Goal: Task Accomplishment & Management: Manage account settings

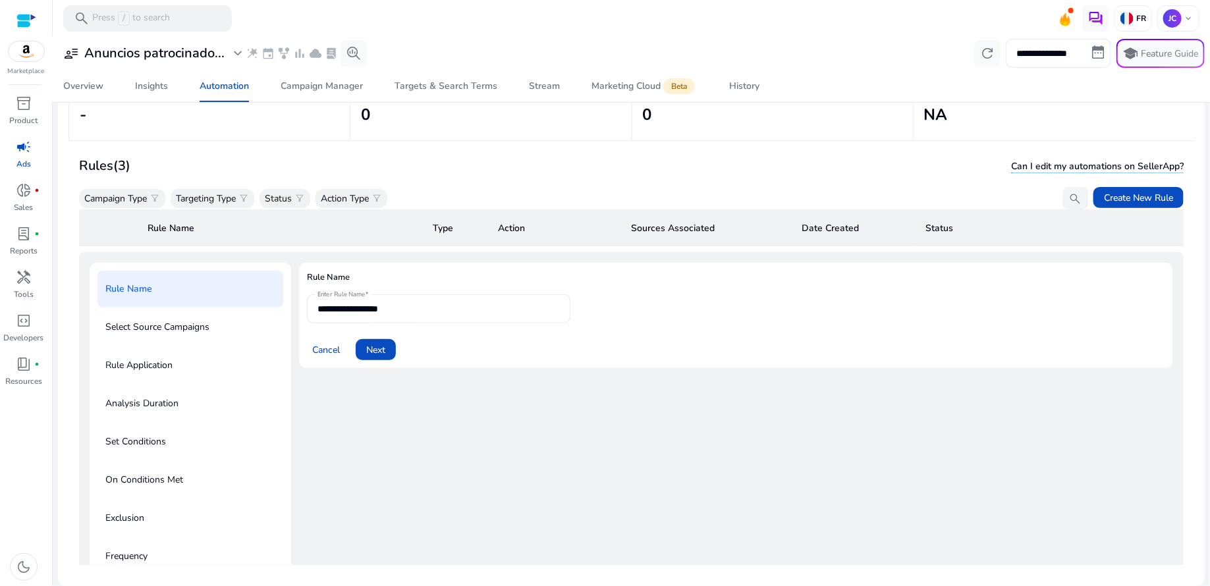
scroll to position [40, 0]
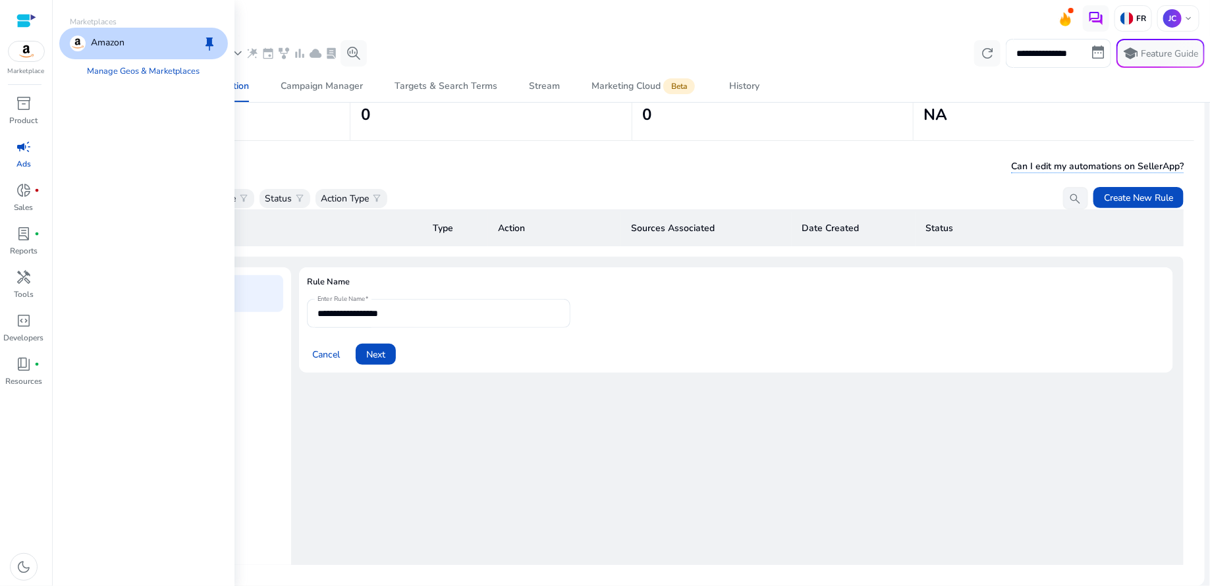
click at [26, 46] on img at bounding box center [27, 52] width 36 height 20
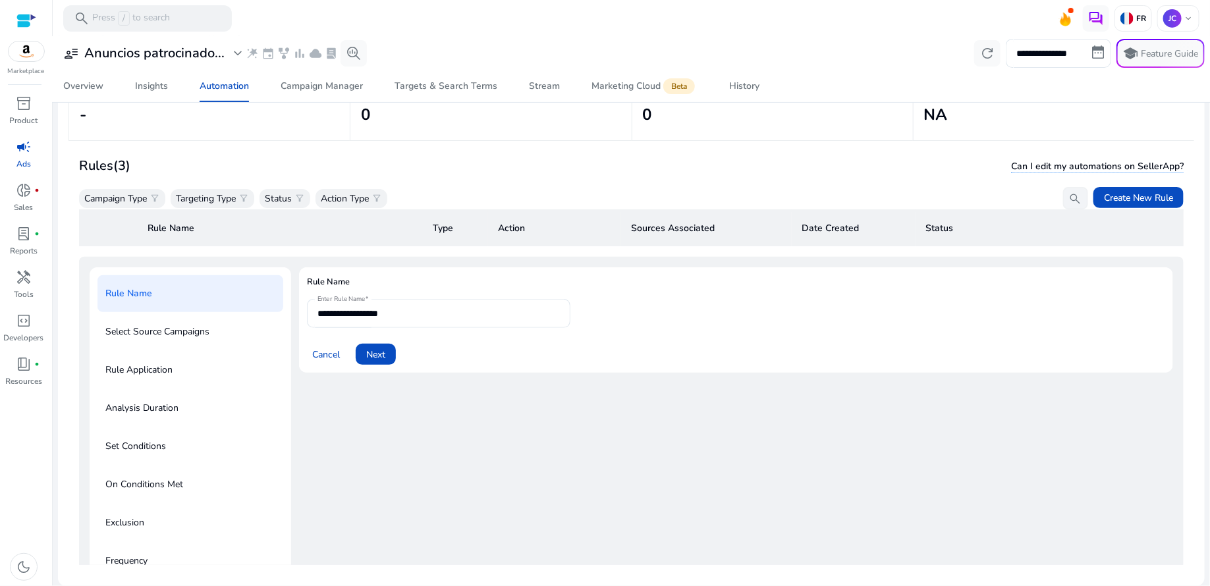
click at [28, 148] on span "campaign" at bounding box center [24, 147] width 16 height 16
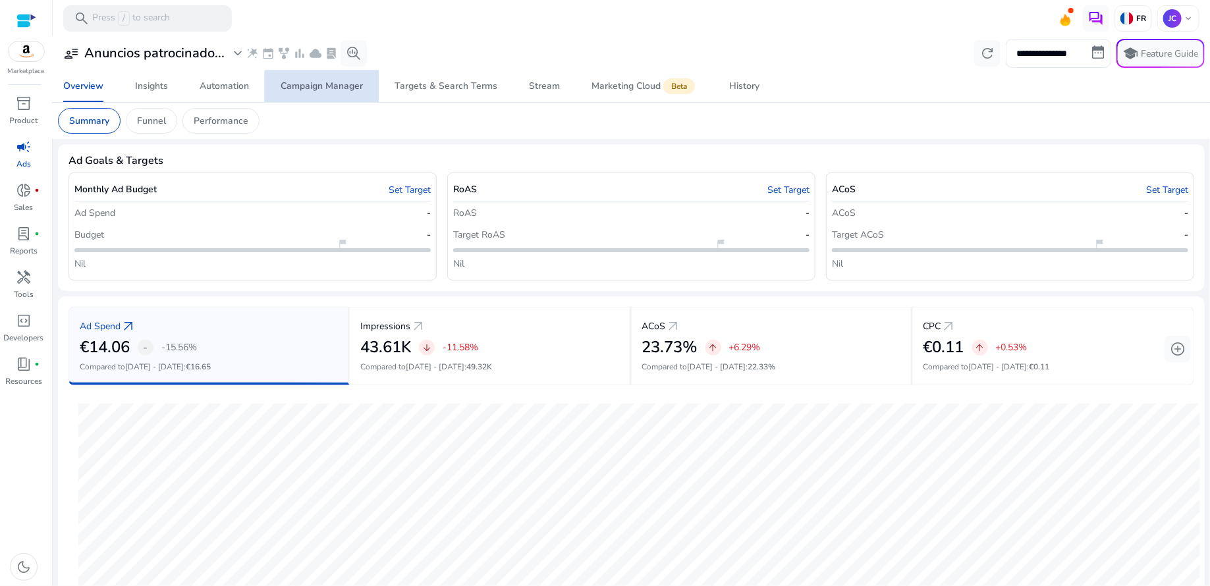
click at [349, 91] on div "Campaign Manager" at bounding box center [322, 86] width 82 height 9
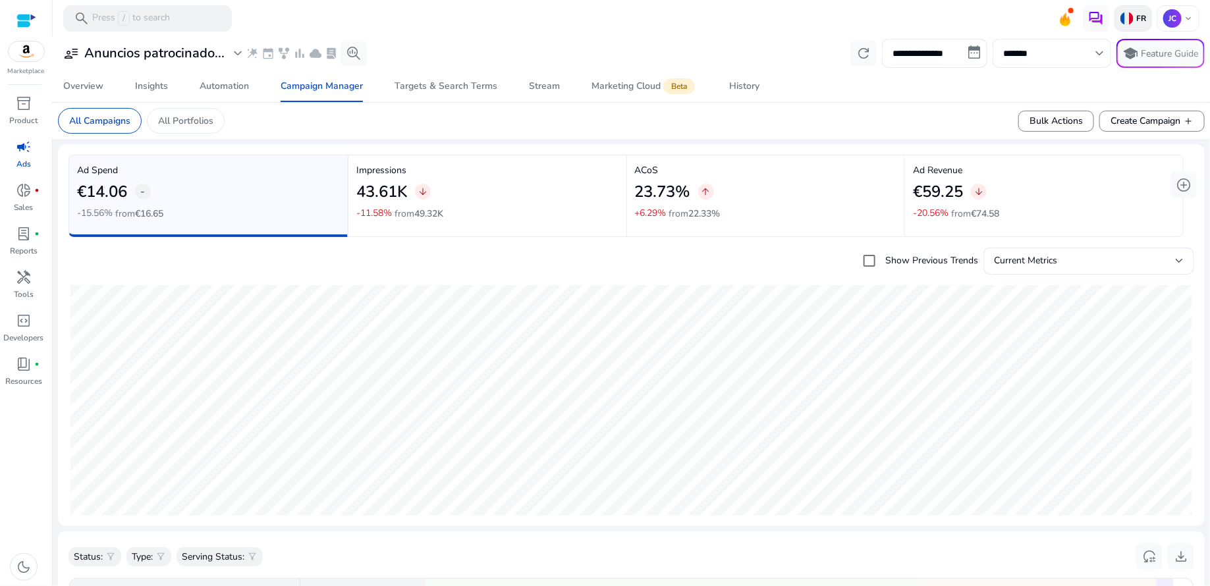
click at [1125, 16] on img at bounding box center [1127, 18] width 13 height 13
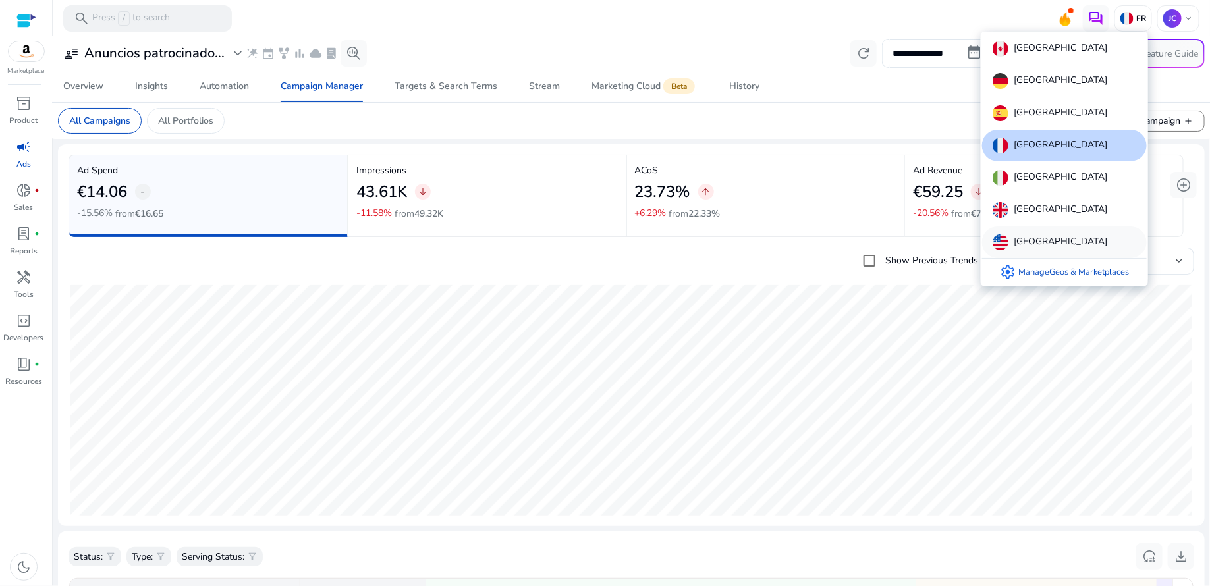
click at [1052, 235] on p "[GEOGRAPHIC_DATA]" at bounding box center [1061, 243] width 94 height 16
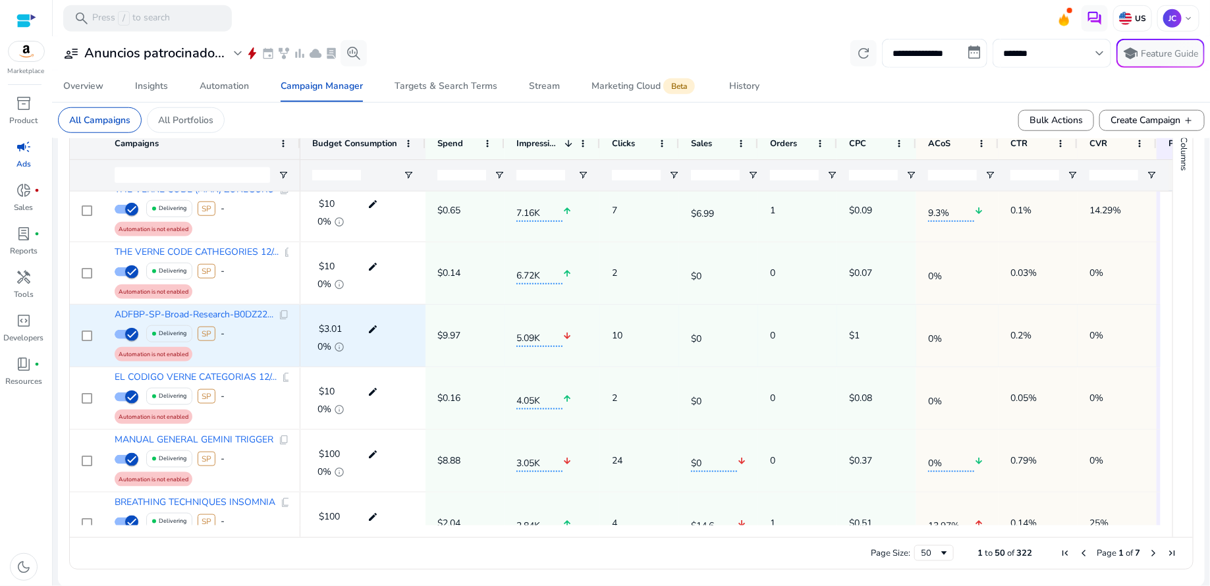
scroll to position [18, 0]
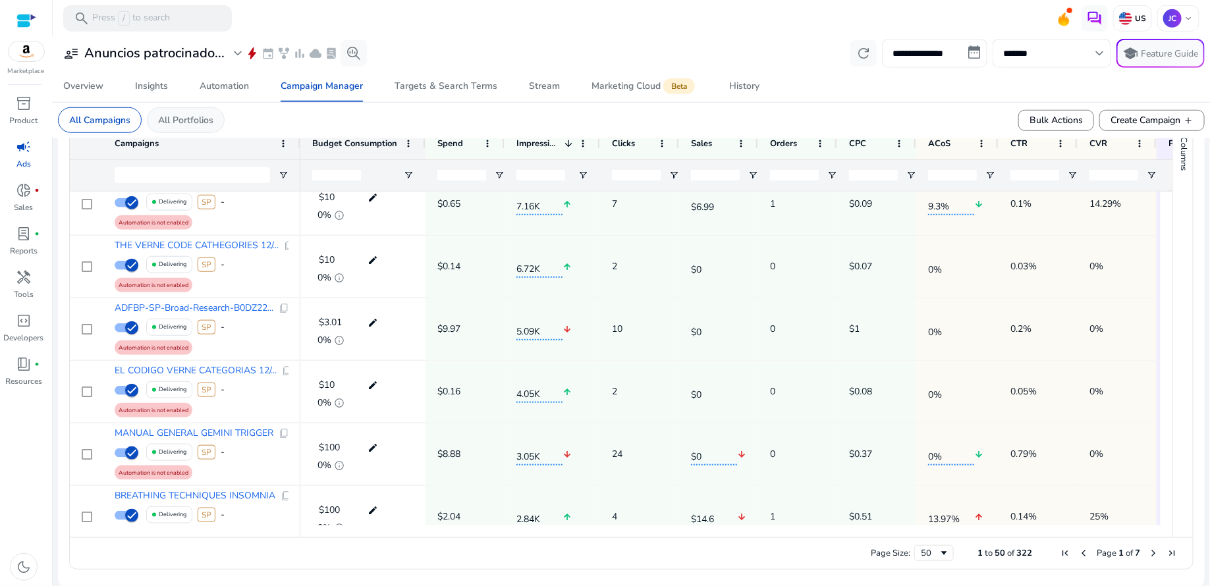
click at [187, 117] on p "All Portfolios" at bounding box center [185, 120] width 55 height 14
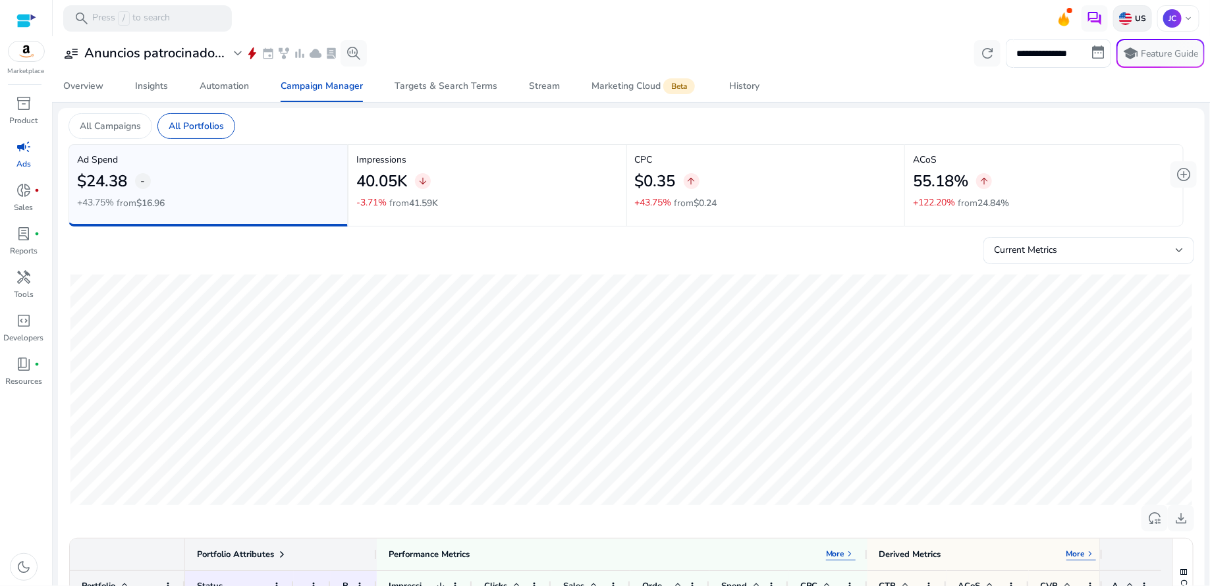
click at [1133, 16] on p "US" at bounding box center [1140, 18] width 14 height 11
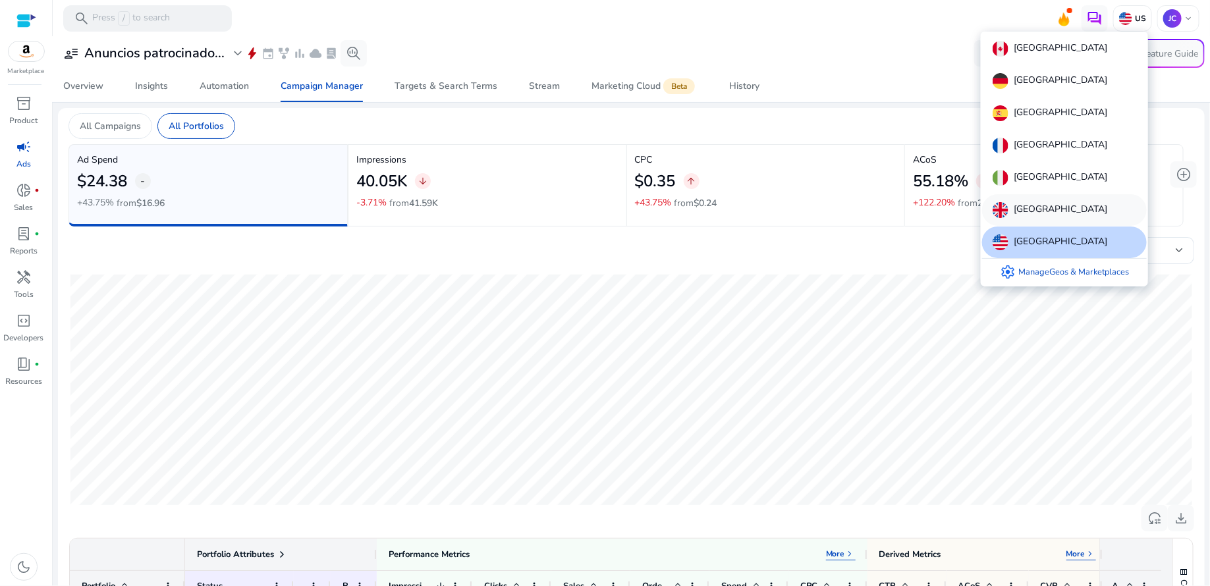
click at [1050, 202] on p "[GEOGRAPHIC_DATA]" at bounding box center [1061, 210] width 94 height 16
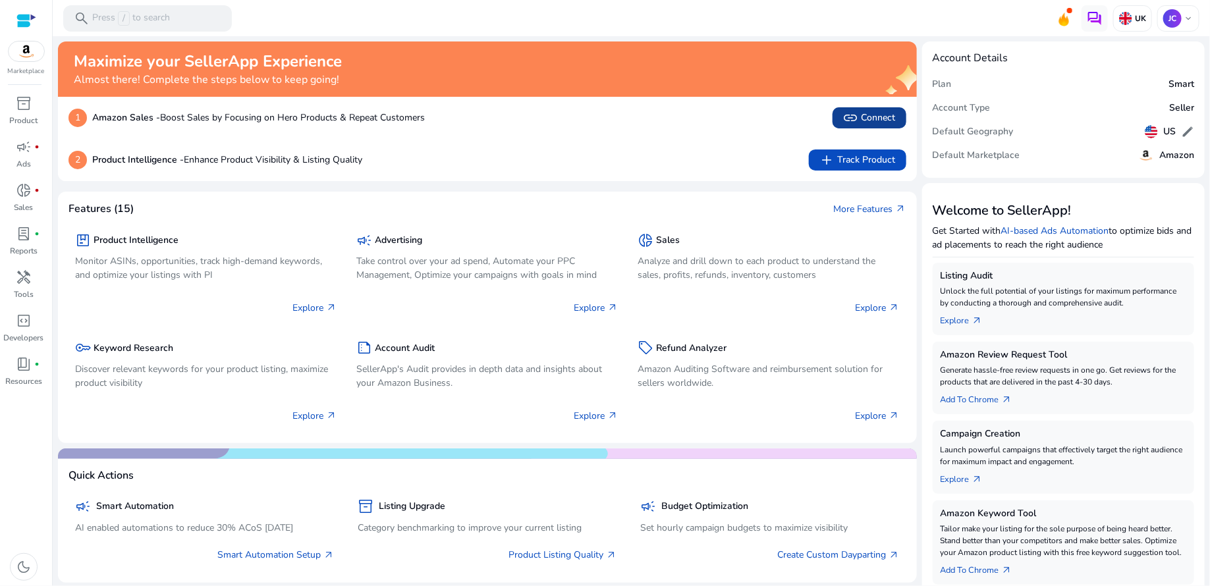
click at [878, 121] on span "link Connect" at bounding box center [869, 118] width 53 height 16
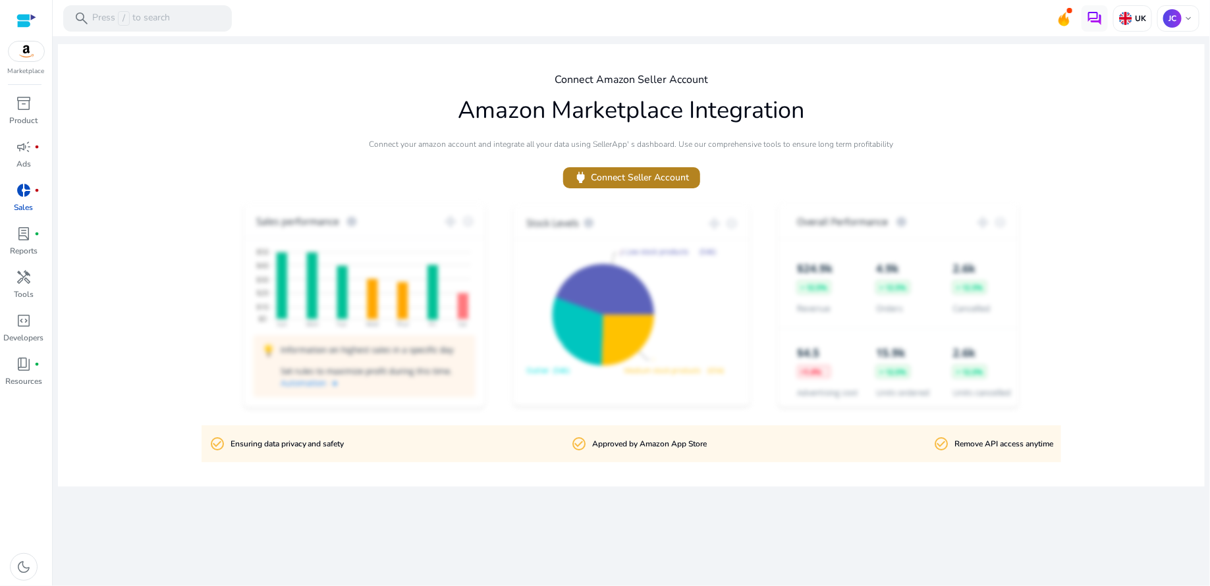
click at [624, 175] on span "power Connect Seller Account" at bounding box center [632, 177] width 116 height 15
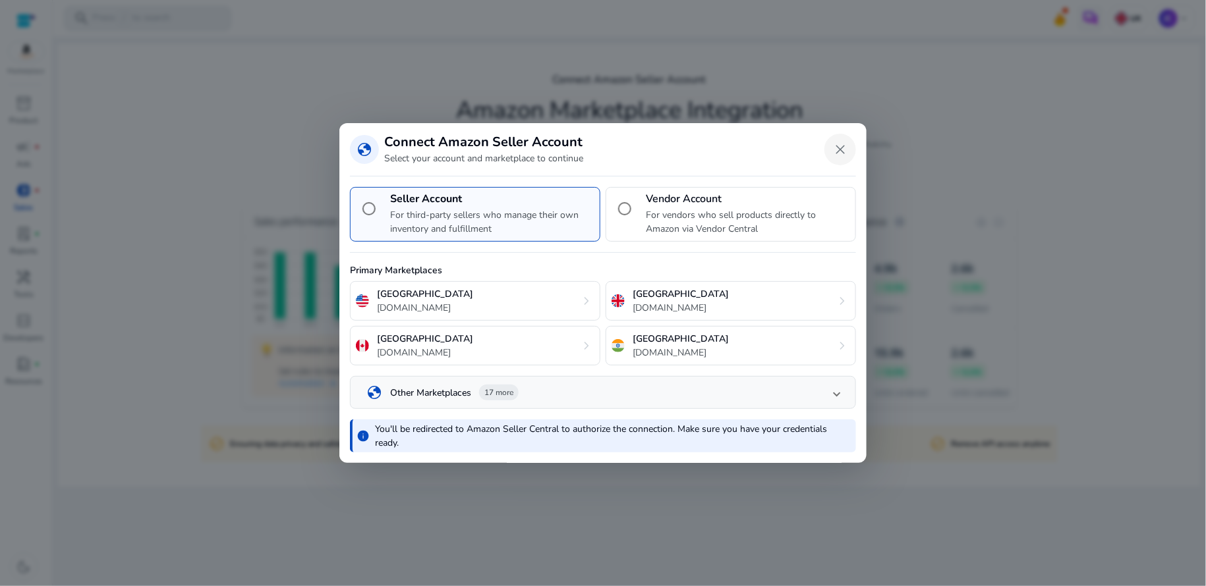
click at [836, 158] on span "Close dialog" at bounding box center [840, 150] width 32 height 32
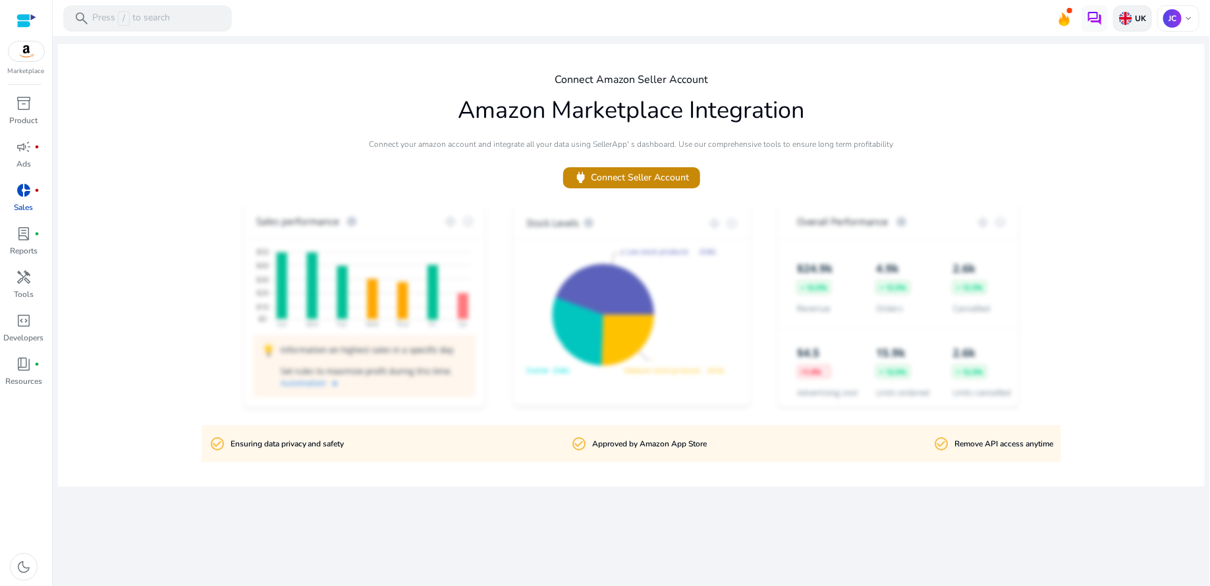
click at [1133, 28] on div "UK" at bounding box center [1133, 18] width 39 height 26
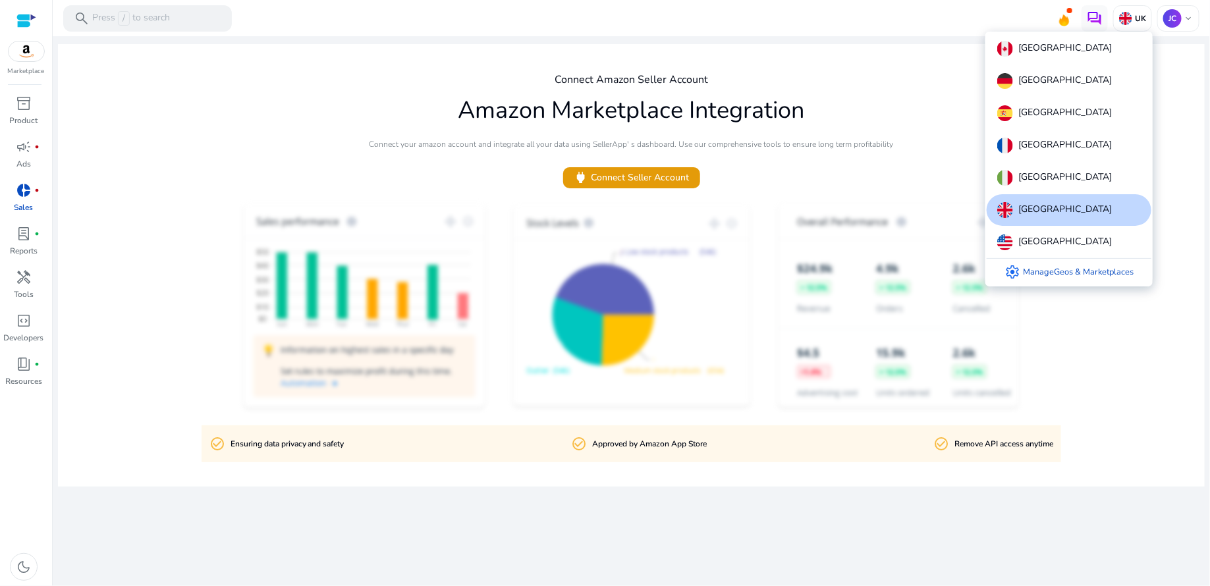
click at [872, 78] on div at bounding box center [605, 293] width 1210 height 586
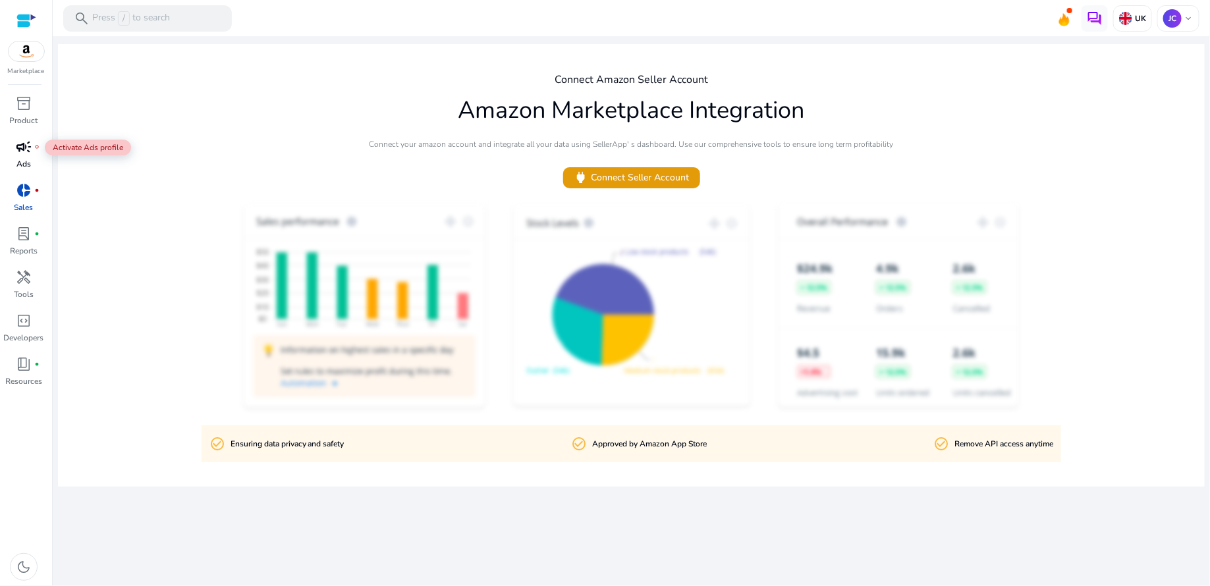
click at [27, 154] on span "campaign" at bounding box center [24, 147] width 16 height 16
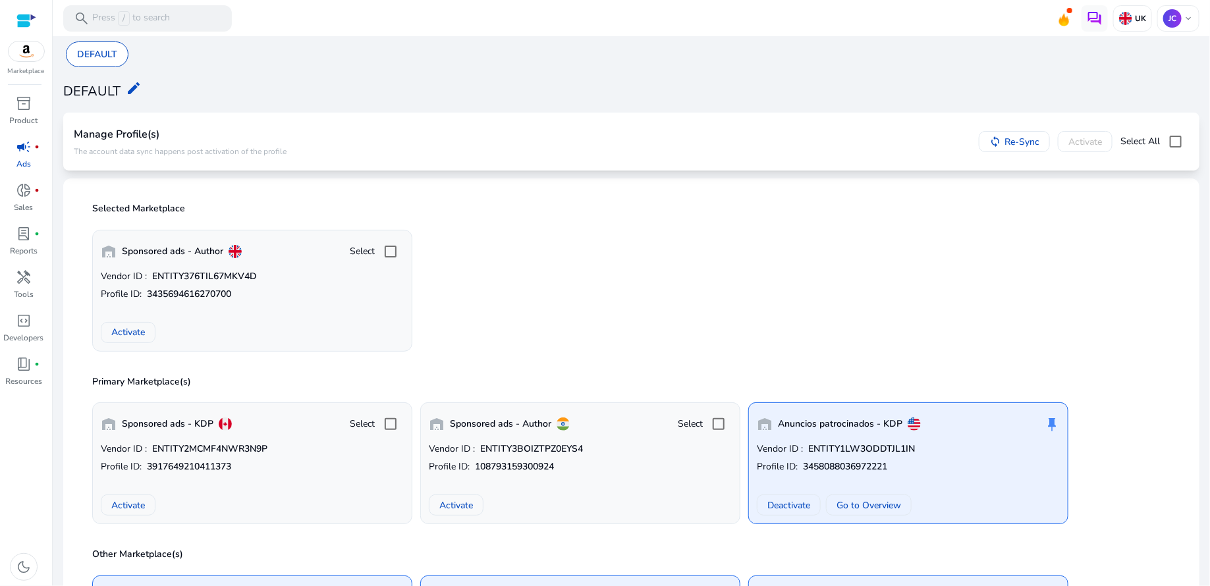
click at [21, 159] on p "Ads" at bounding box center [23, 164] width 14 height 12
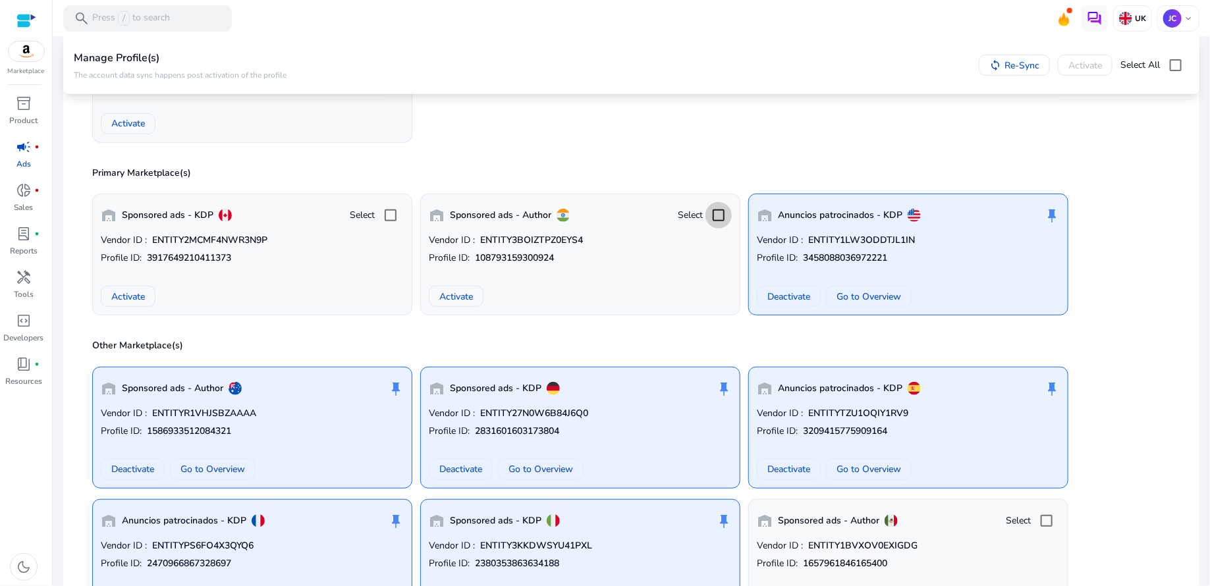
scroll to position [206, 0]
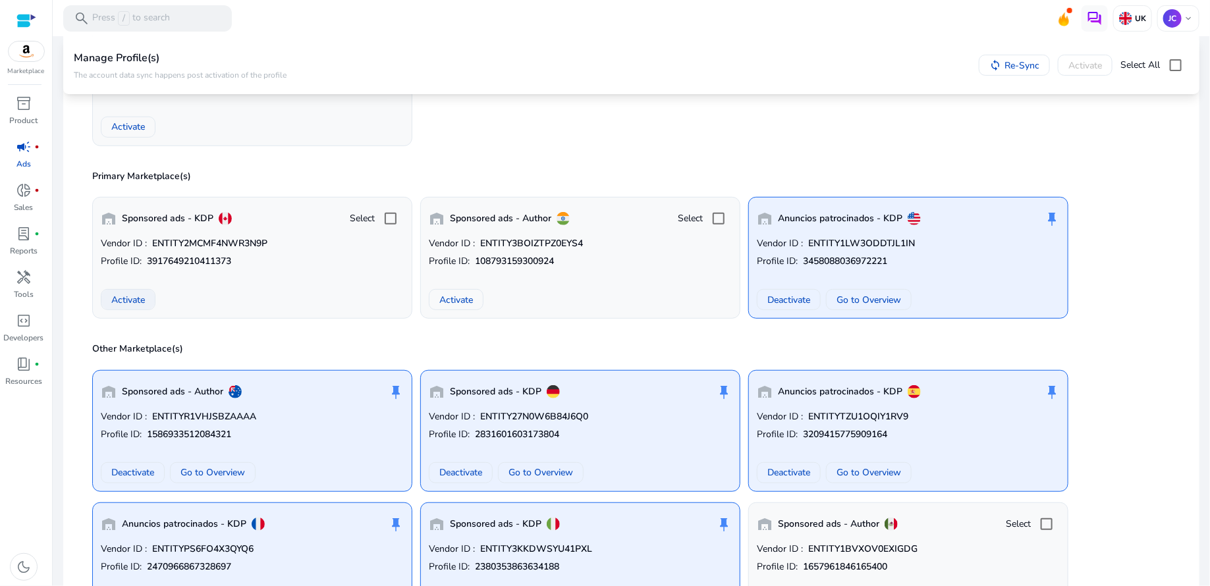
click at [136, 302] on span "Activate" at bounding box center [128, 300] width 34 height 14
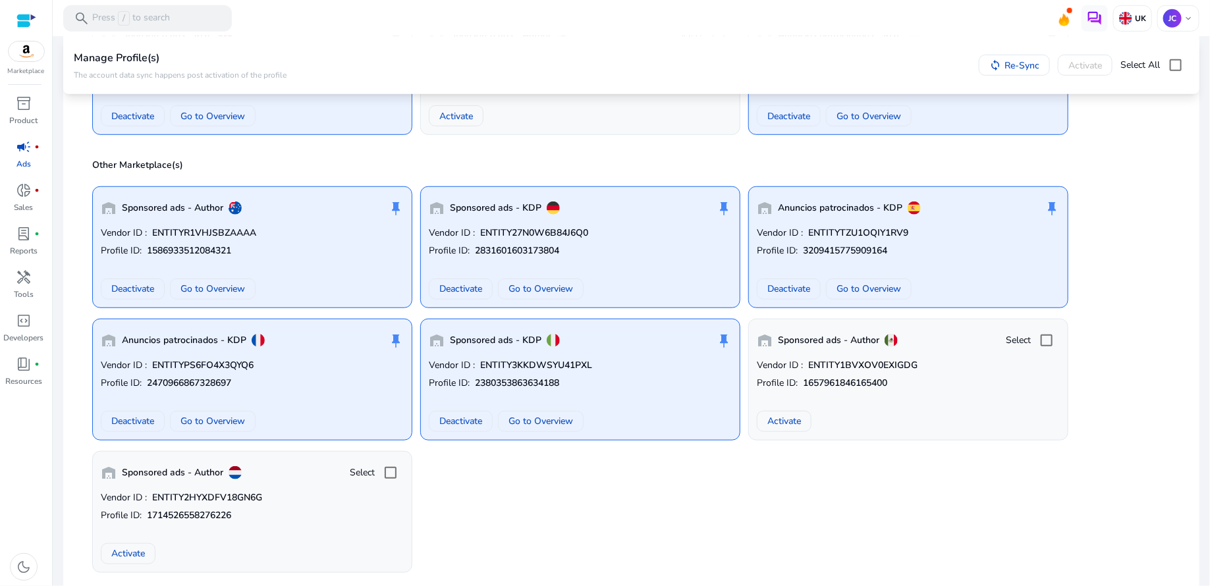
scroll to position [400, 0]
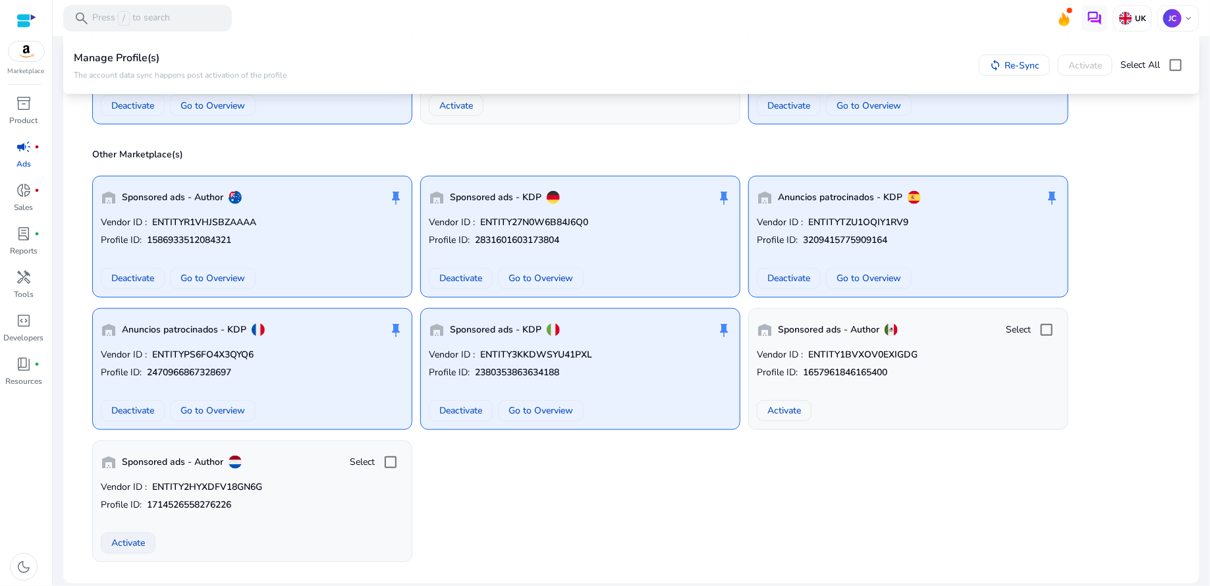
click at [128, 539] on span "Activate" at bounding box center [128, 543] width 34 height 14
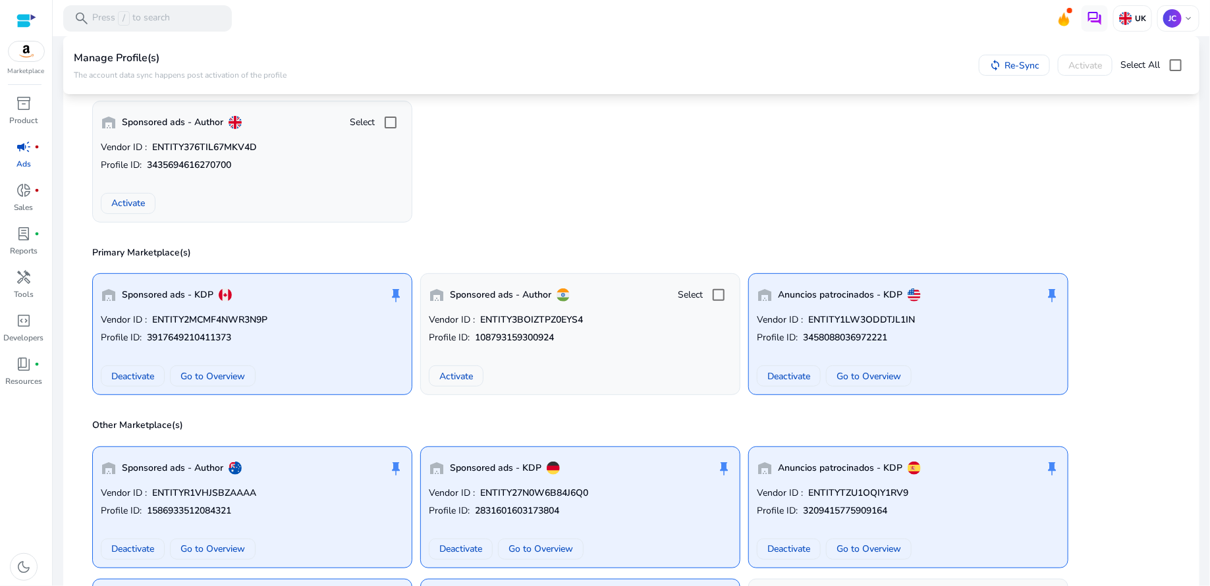
scroll to position [77, 0]
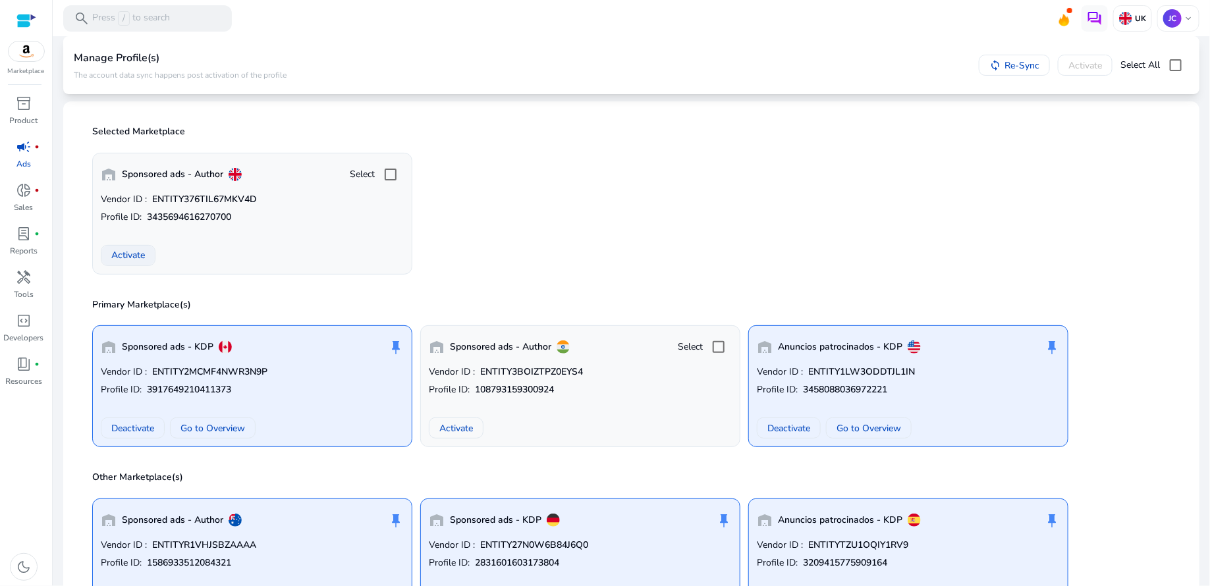
click at [134, 257] on span "Activate" at bounding box center [128, 255] width 34 height 14
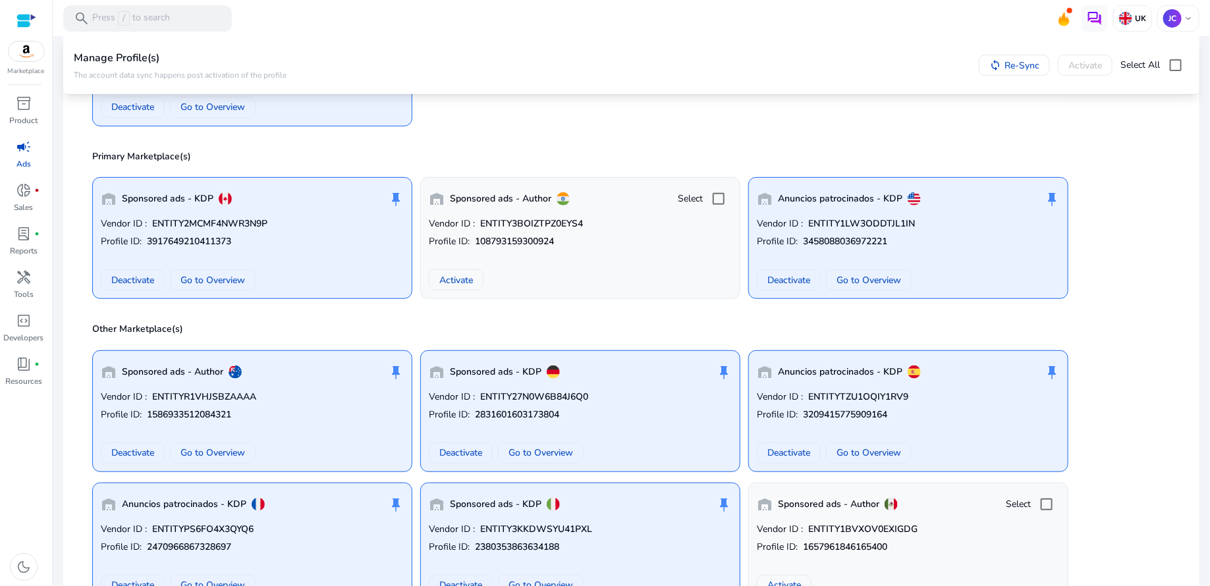
scroll to position [215, 0]
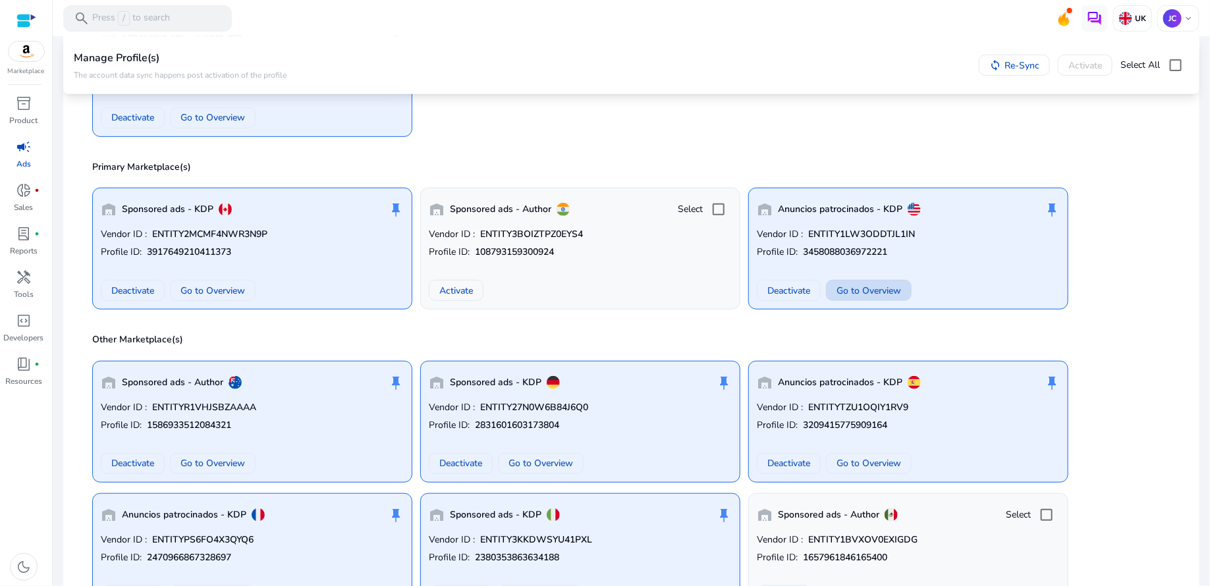
click at [857, 286] on span "Go to Overview" at bounding box center [869, 291] width 65 height 14
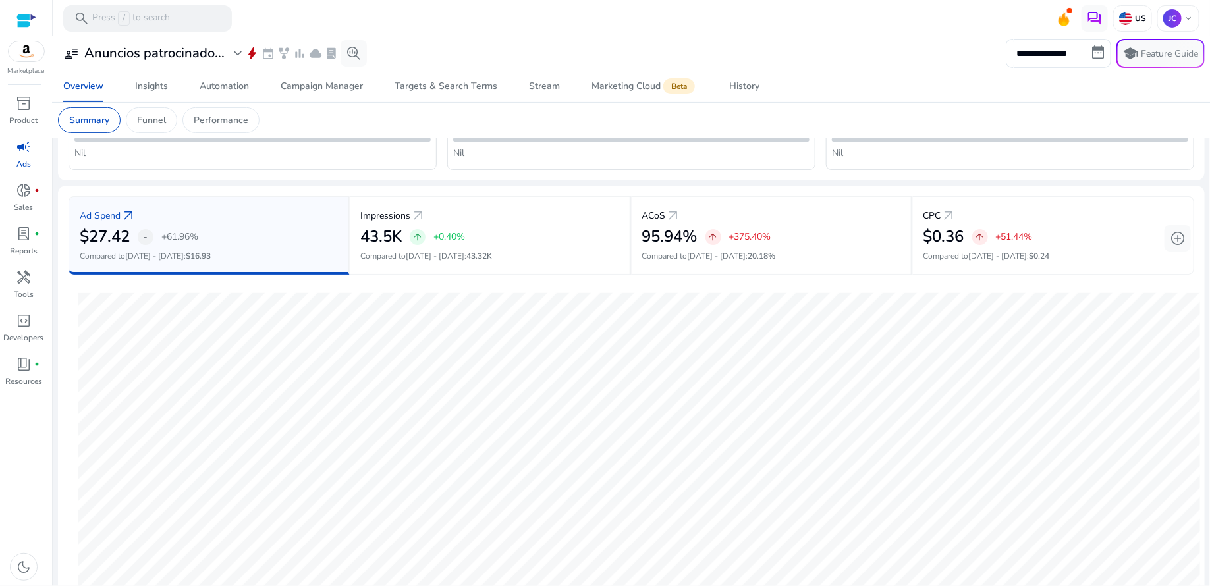
scroll to position [67, 0]
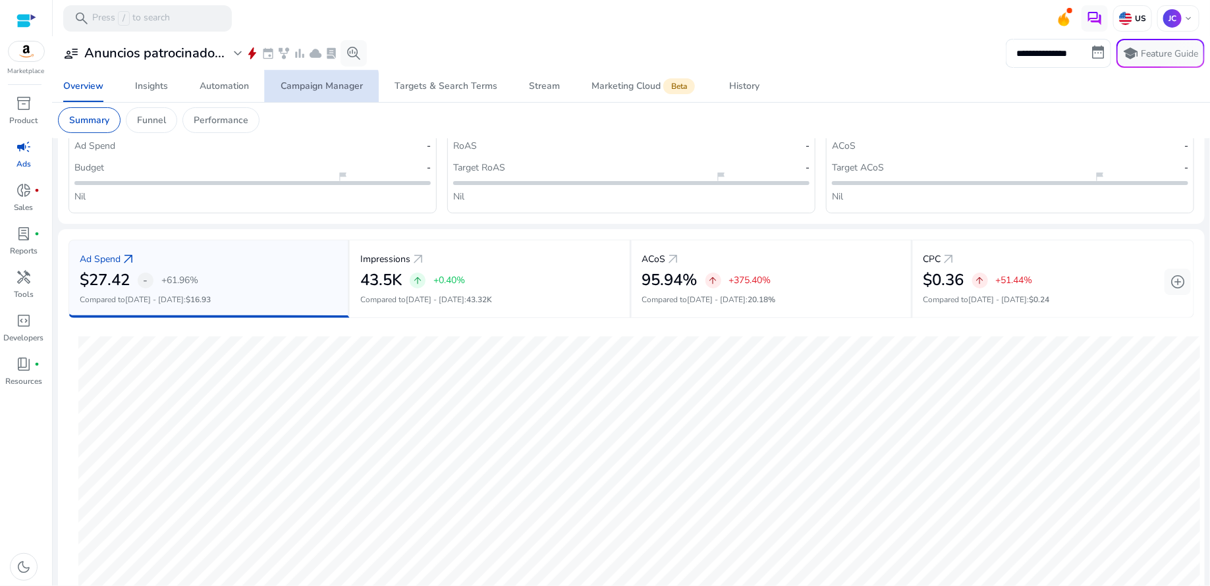
click at [300, 88] on div "Campaign Manager" at bounding box center [322, 86] width 82 height 9
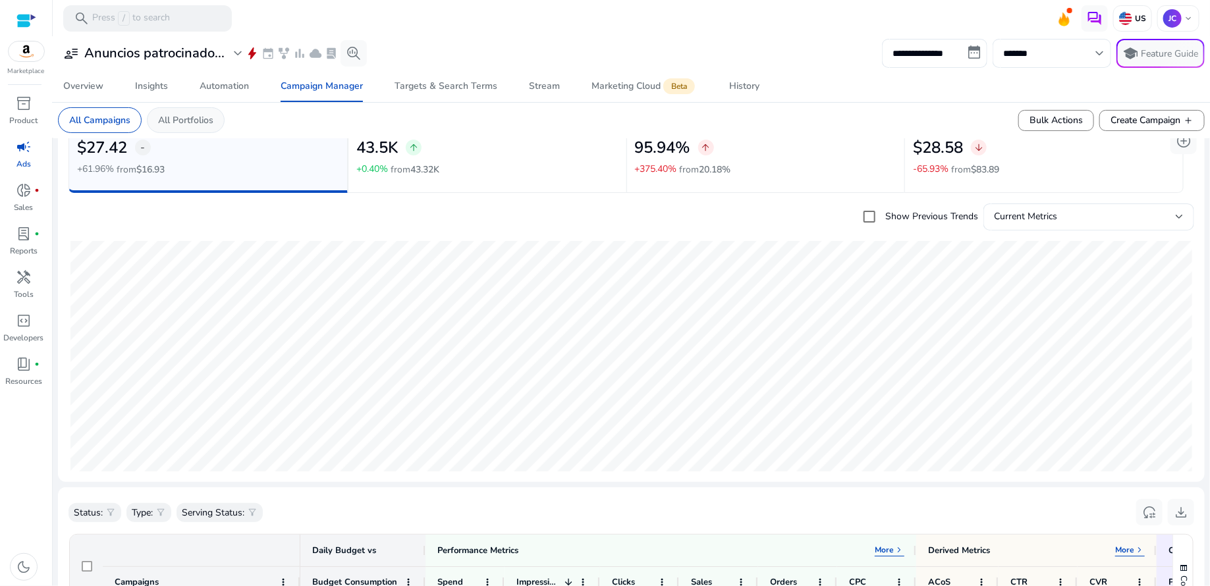
scroll to position [28, 0]
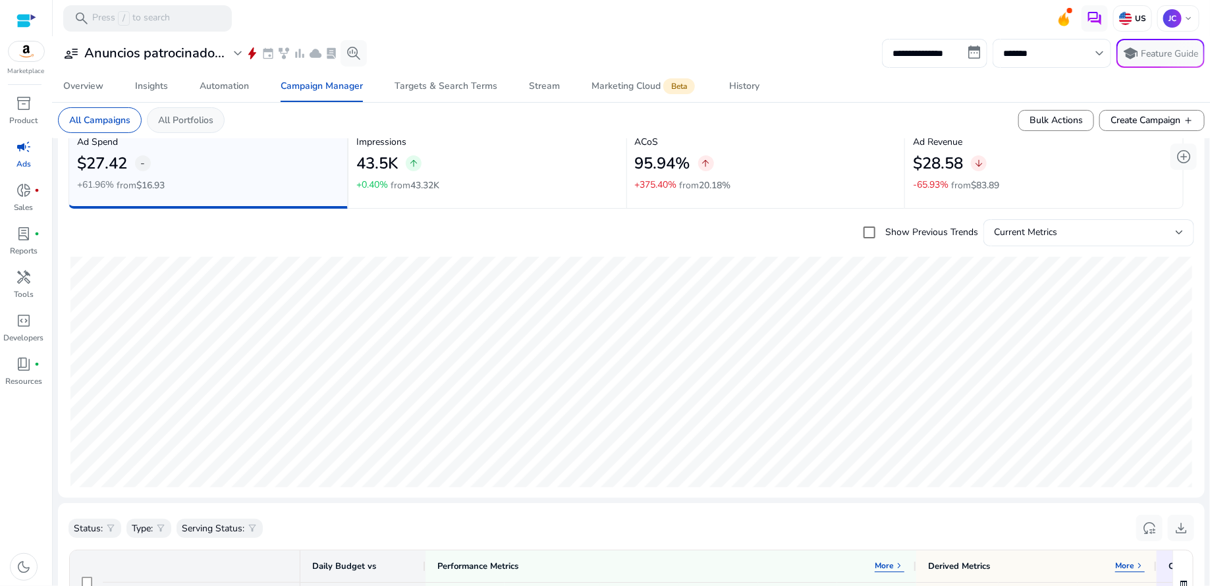
click at [177, 123] on p "All Portfolios" at bounding box center [185, 120] width 55 height 14
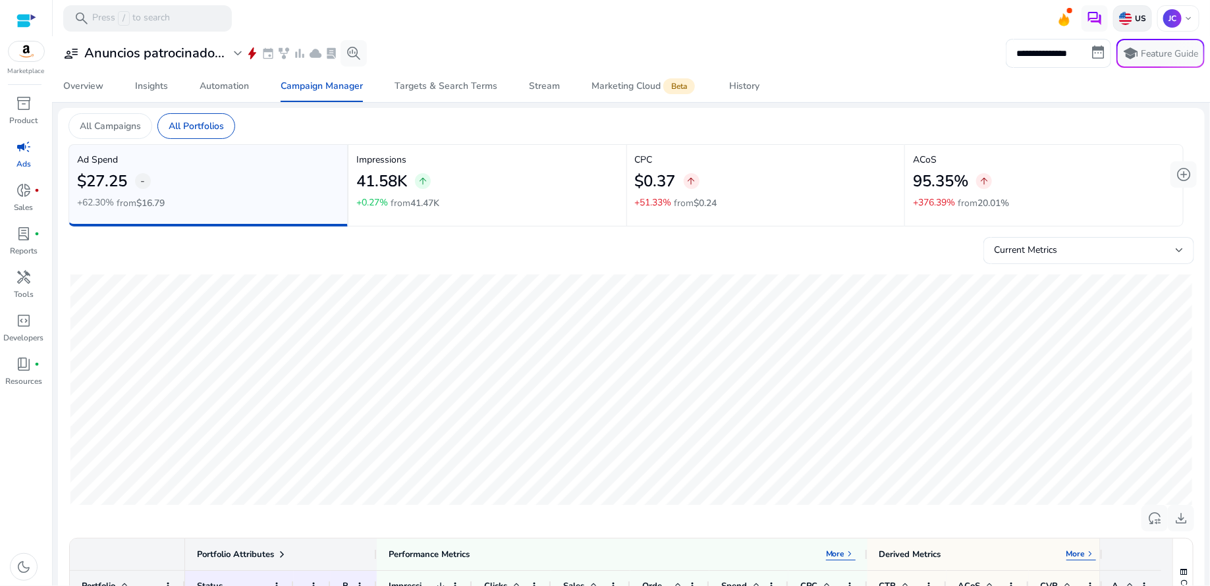
click at [1127, 13] on img at bounding box center [1126, 18] width 13 height 13
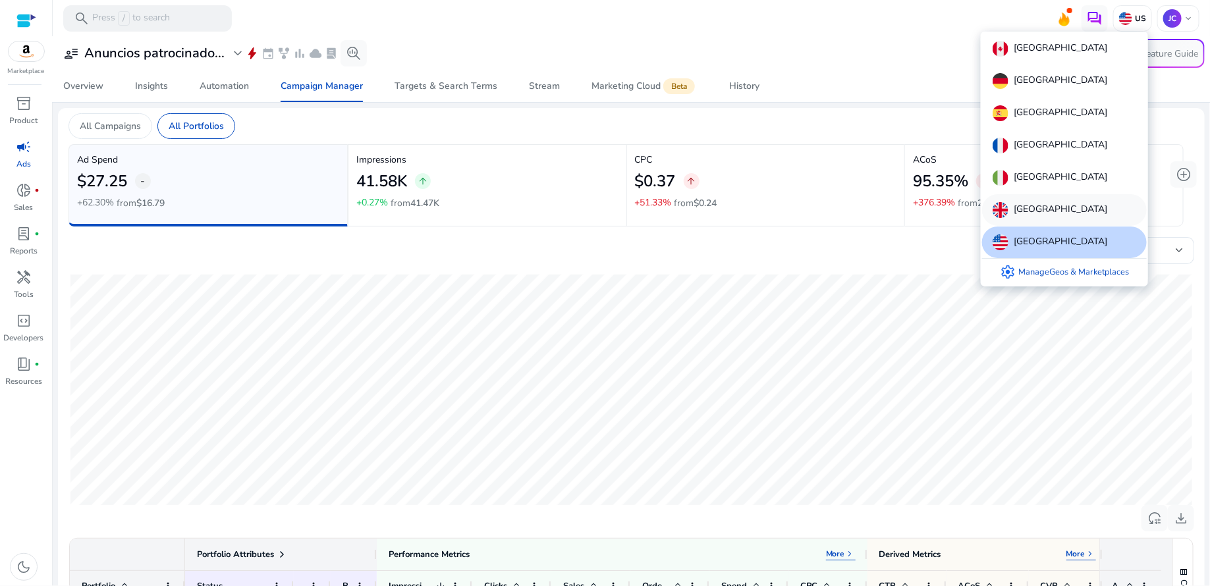
click at [1060, 203] on p "[GEOGRAPHIC_DATA]" at bounding box center [1061, 210] width 94 height 16
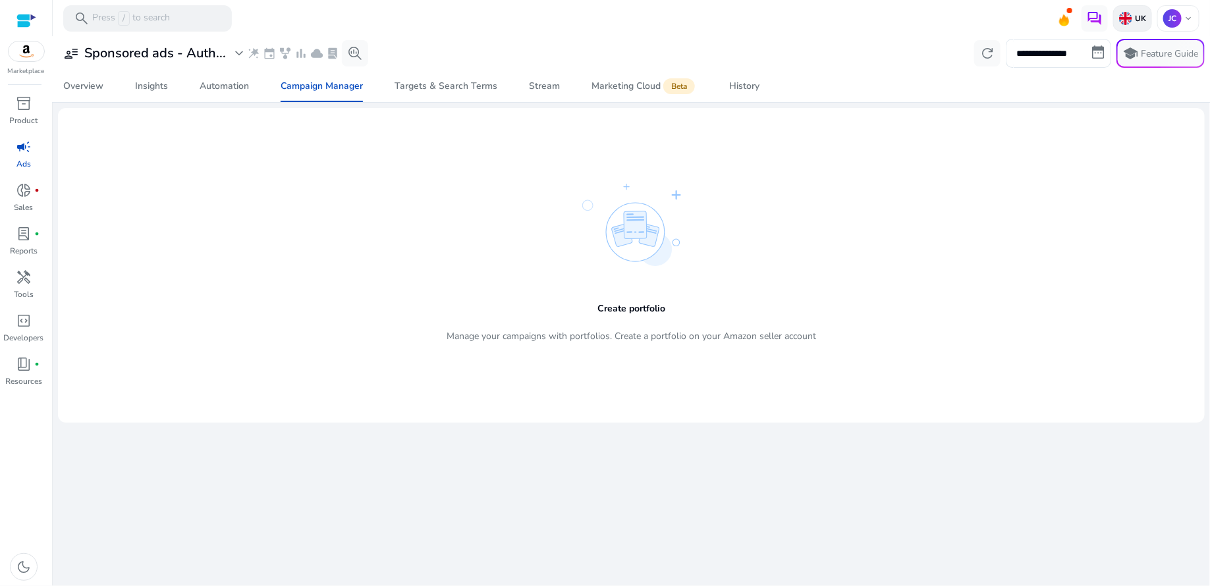
click at [1130, 18] on img at bounding box center [1126, 18] width 13 height 13
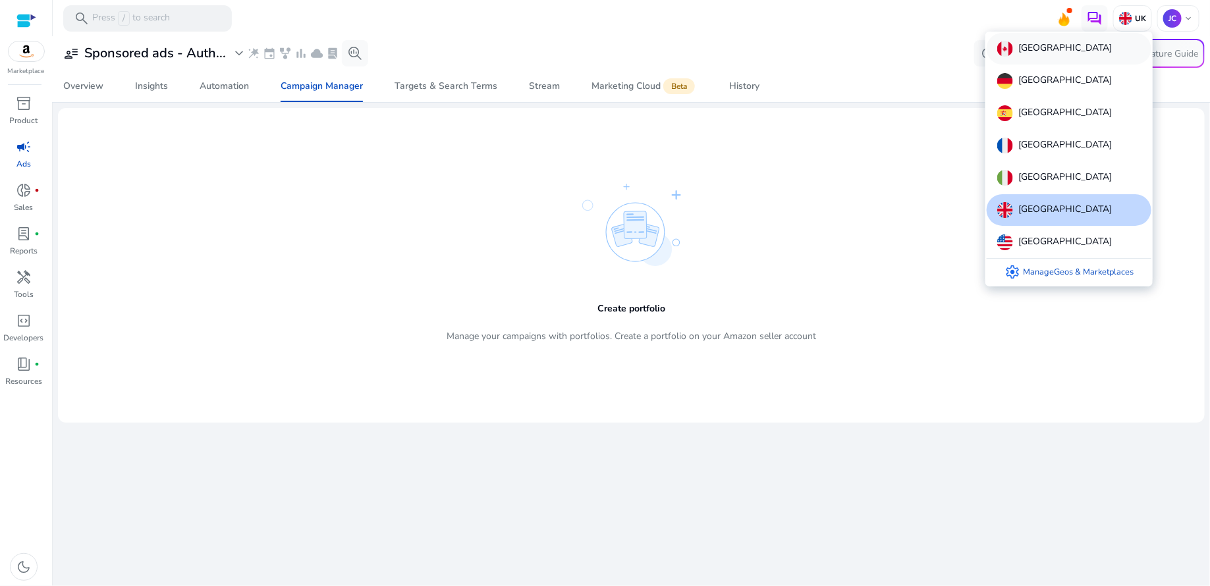
click at [1049, 50] on p "[GEOGRAPHIC_DATA]" at bounding box center [1066, 49] width 94 height 16
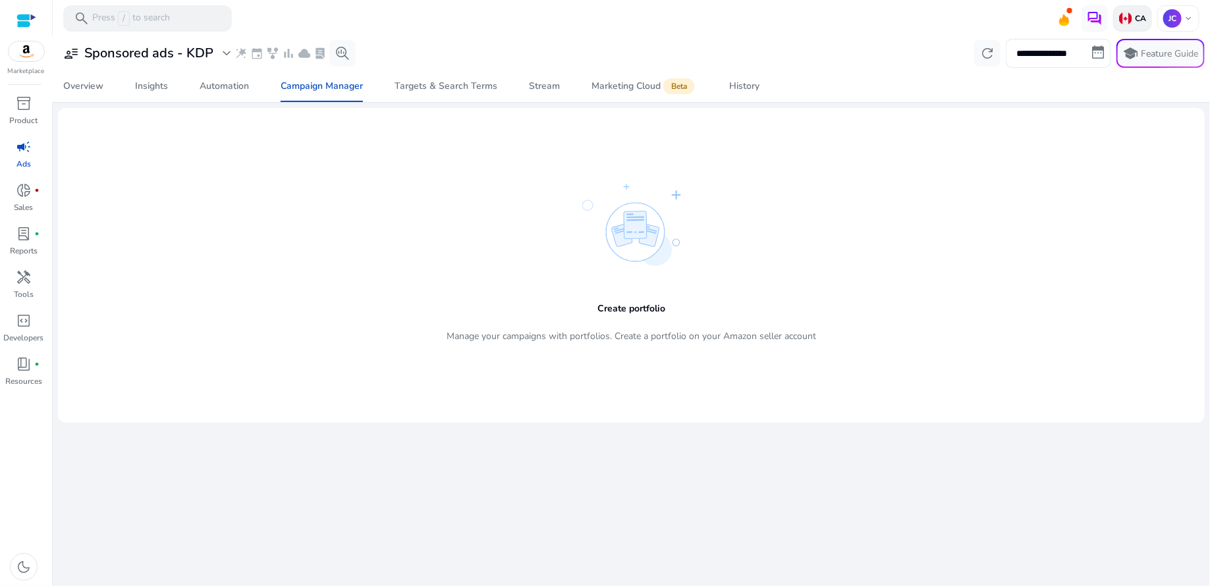
click at [1147, 19] on p "CA" at bounding box center [1140, 18] width 14 height 11
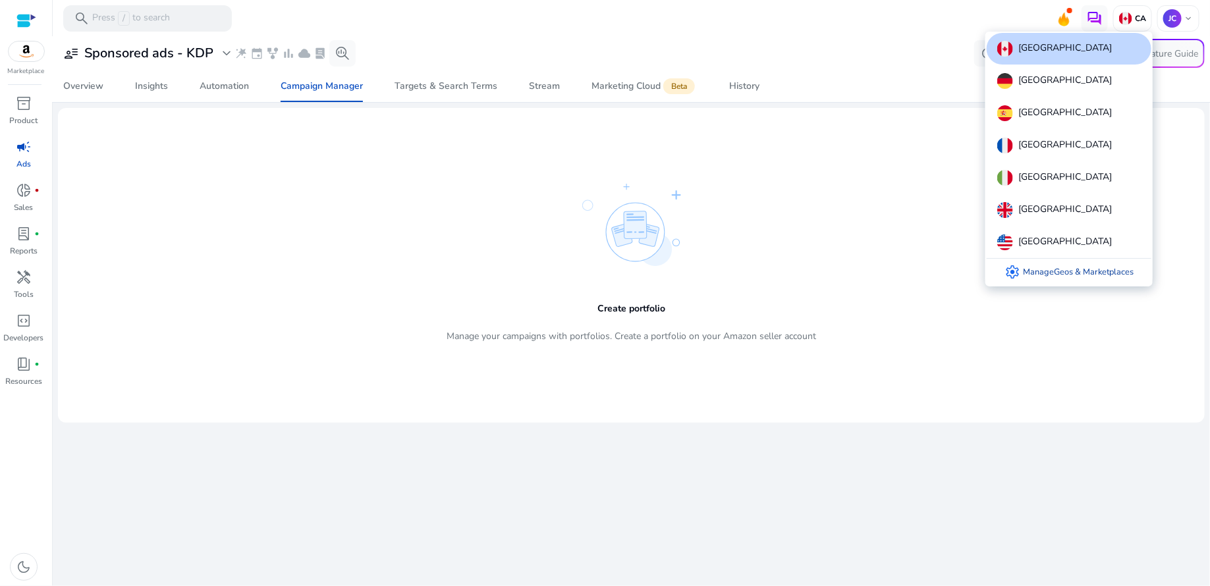
click at [1058, 270] on link "settings Manage Geos & Marketplaces" at bounding box center [1069, 272] width 150 height 26
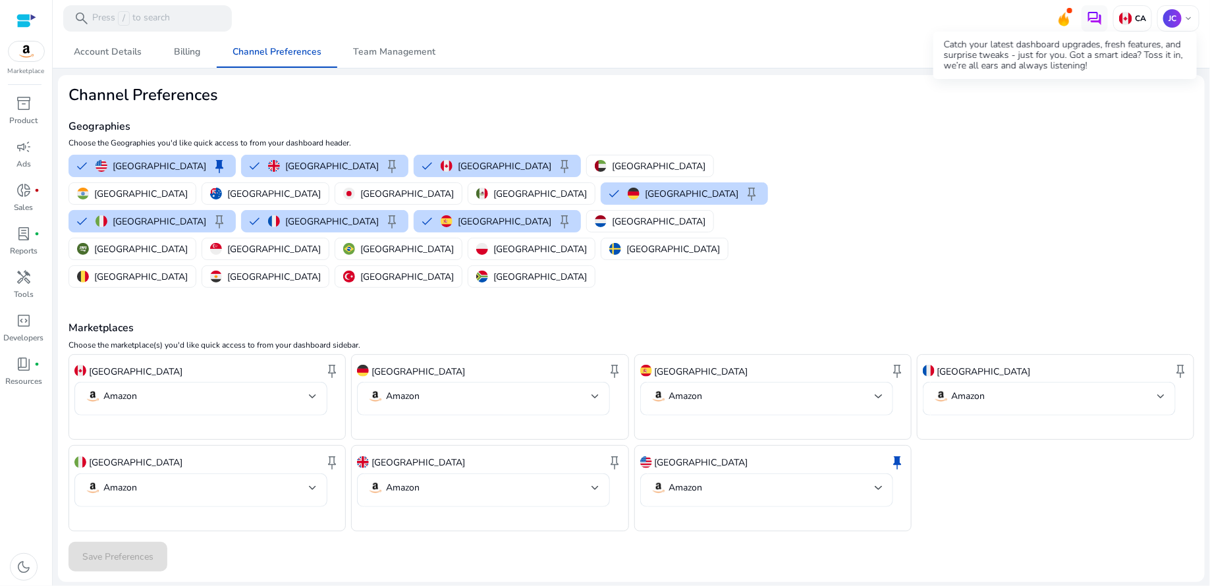
click at [1067, 18] on icon at bounding box center [1064, 19] width 11 height 14
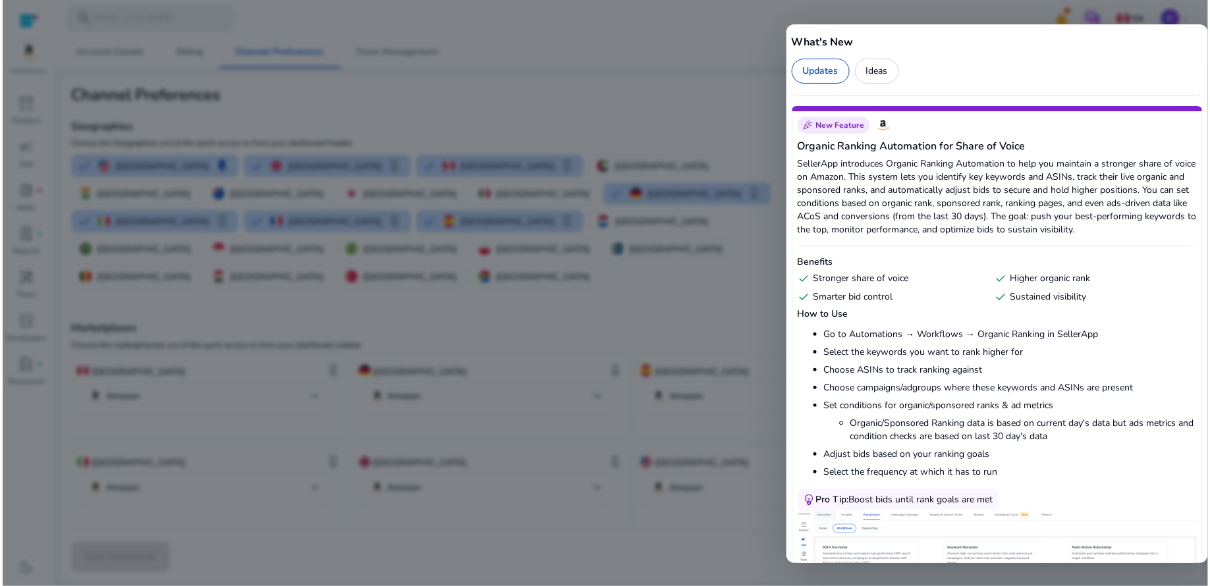
scroll to position [549, 0]
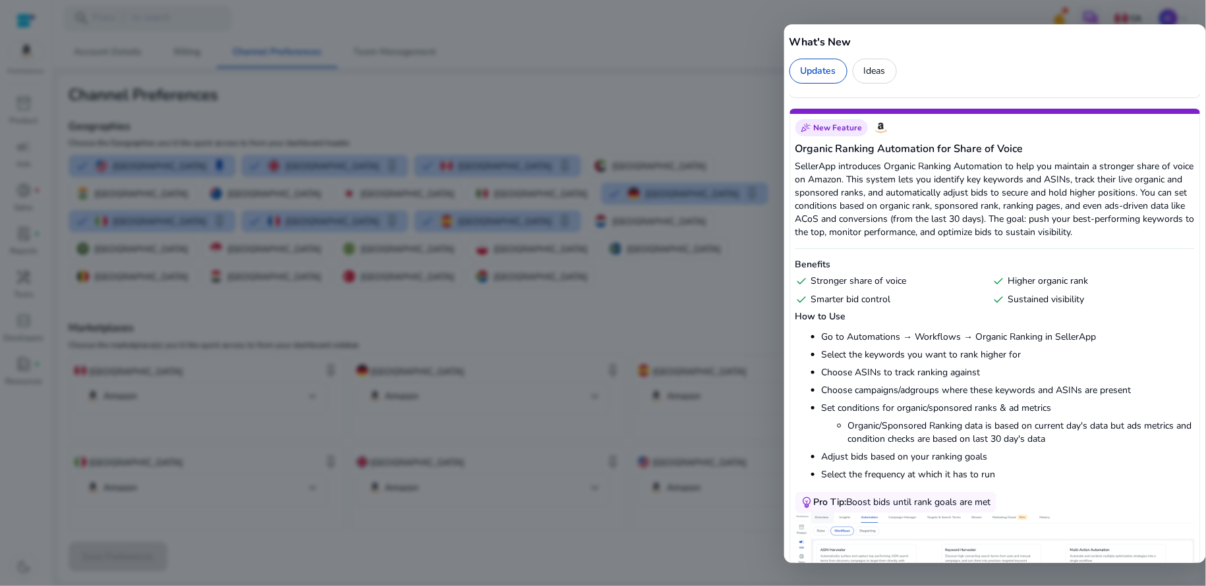
click at [758, 28] on div at bounding box center [603, 293] width 1206 height 586
